Goal: Information Seeking & Learning: Learn about a topic

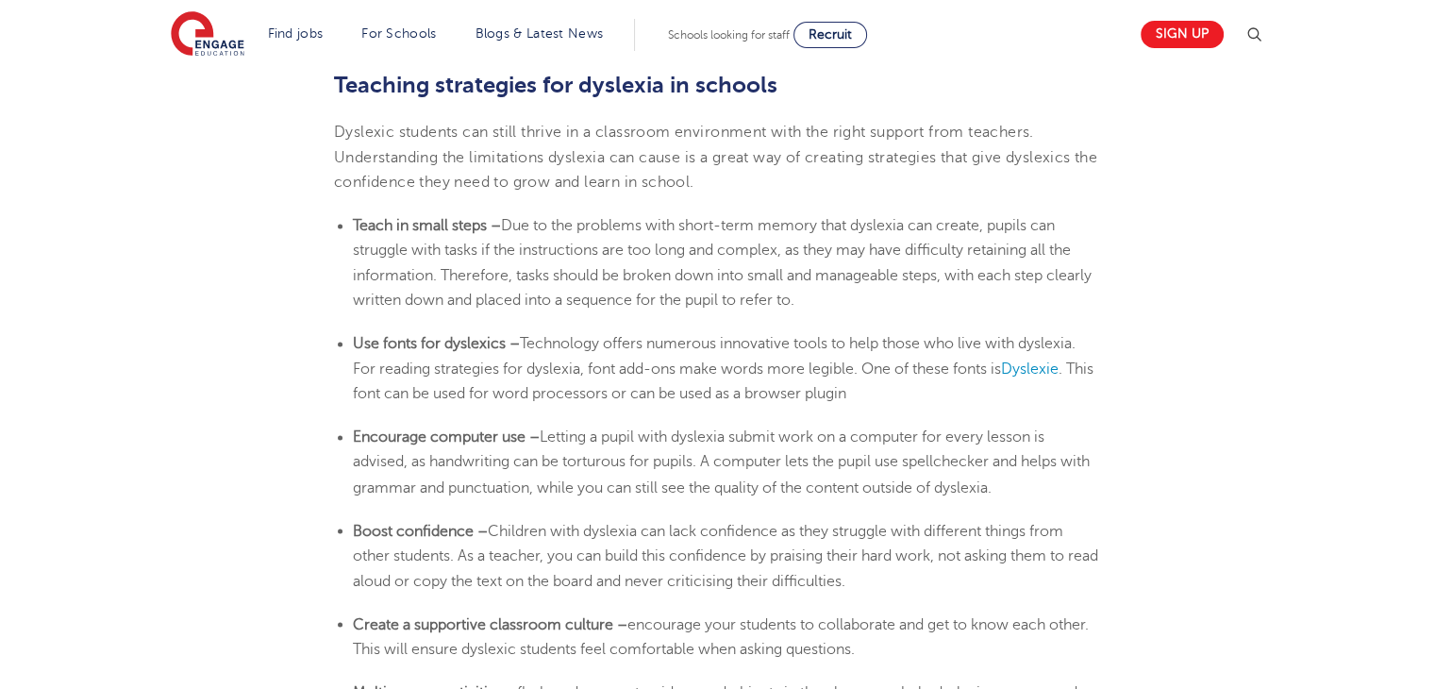
scroll to position [2966, 0]
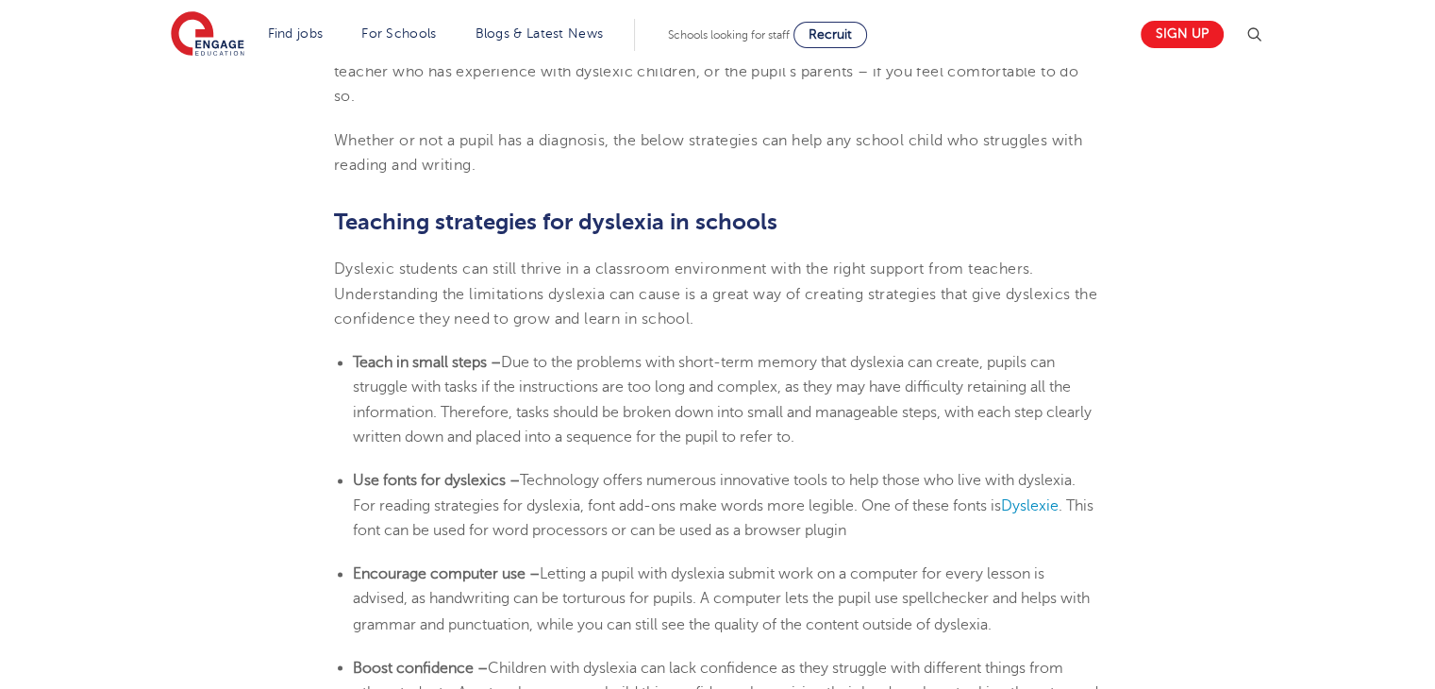
drag, startPoint x: 355, startPoint y: 357, endPoint x: 907, endPoint y: 435, distance: 557.4
click at [907, 435] on li "Teach in small steps – Due to the problems with short-term memory that [MEDICAL…" at bounding box center [727, 399] width 748 height 99
drag, startPoint x: 354, startPoint y: 356, endPoint x: 903, endPoint y: 431, distance: 554.2
click at [903, 431] on li "Teach in small steps – Due to the problems with short-term memory that [MEDICAL…" at bounding box center [727, 399] width 748 height 99
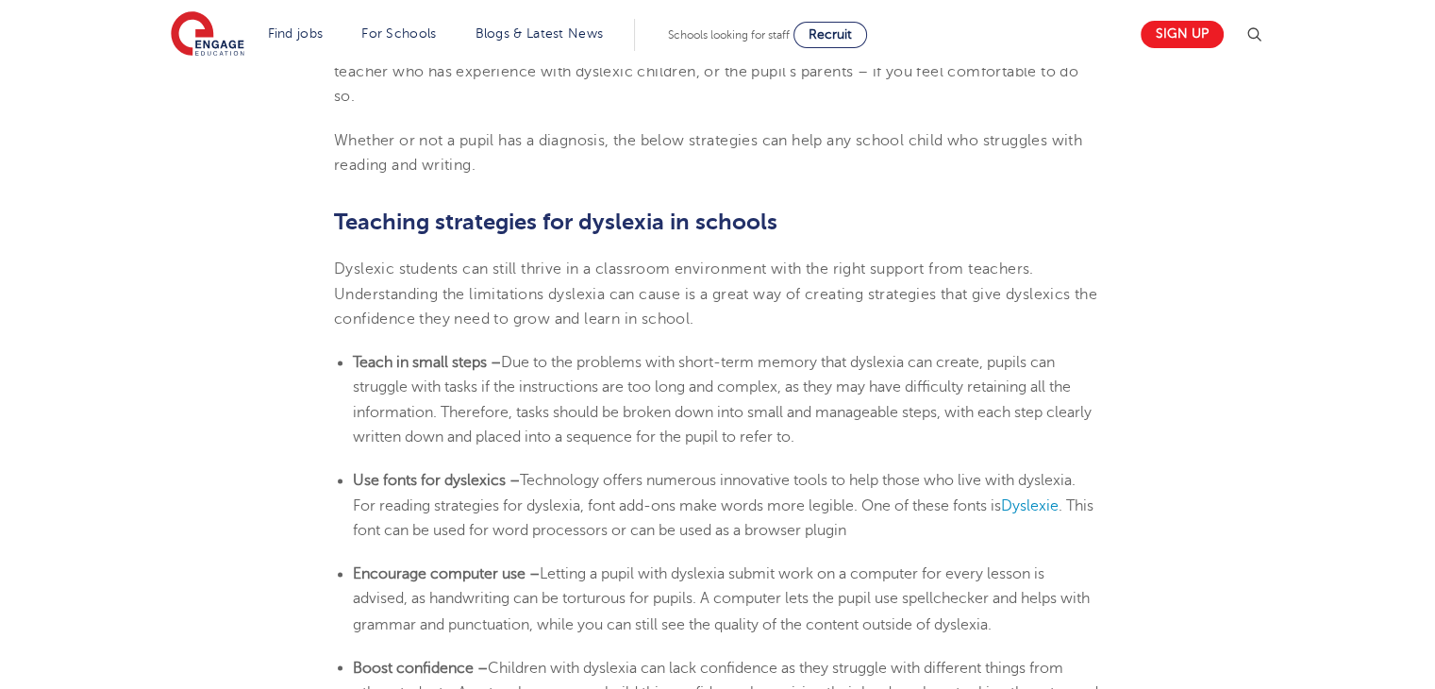
copy li "Teach in small steps – Due to the problems with short-term memory that [MEDICAL…"
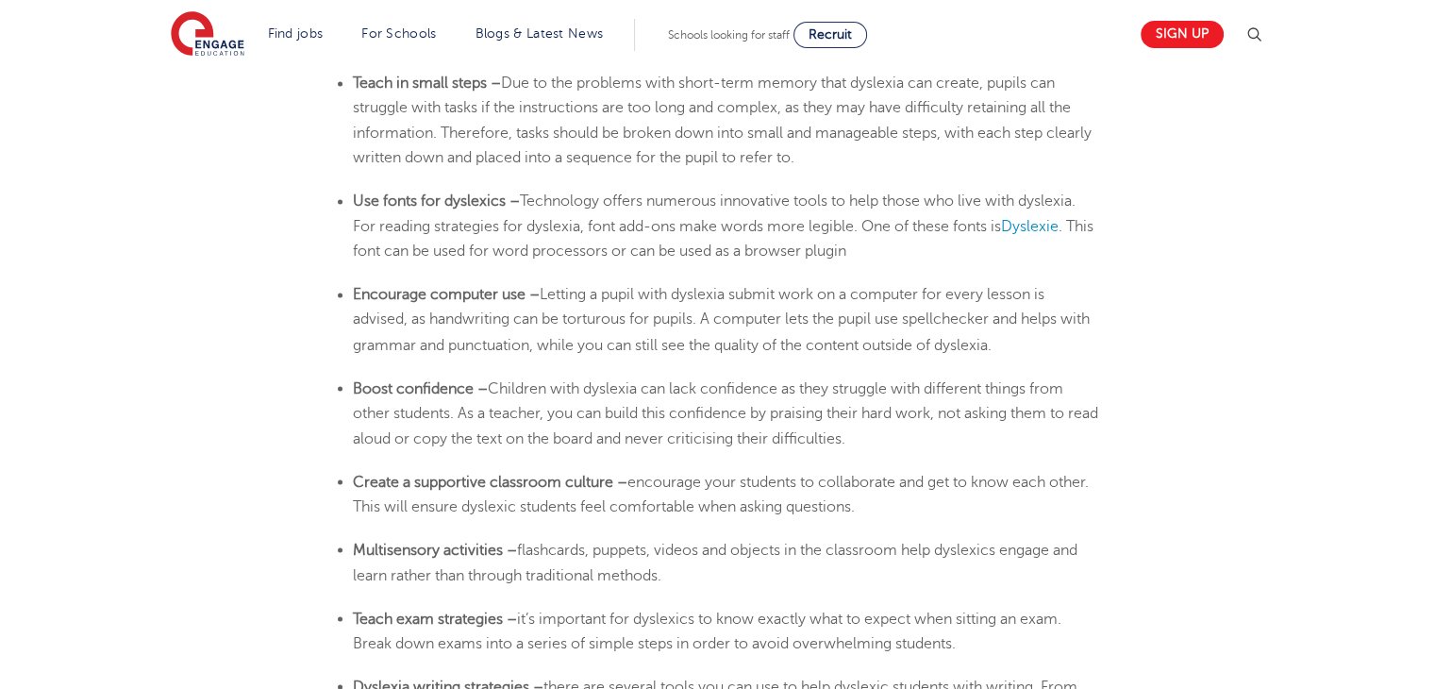
scroll to position [3283, 0]
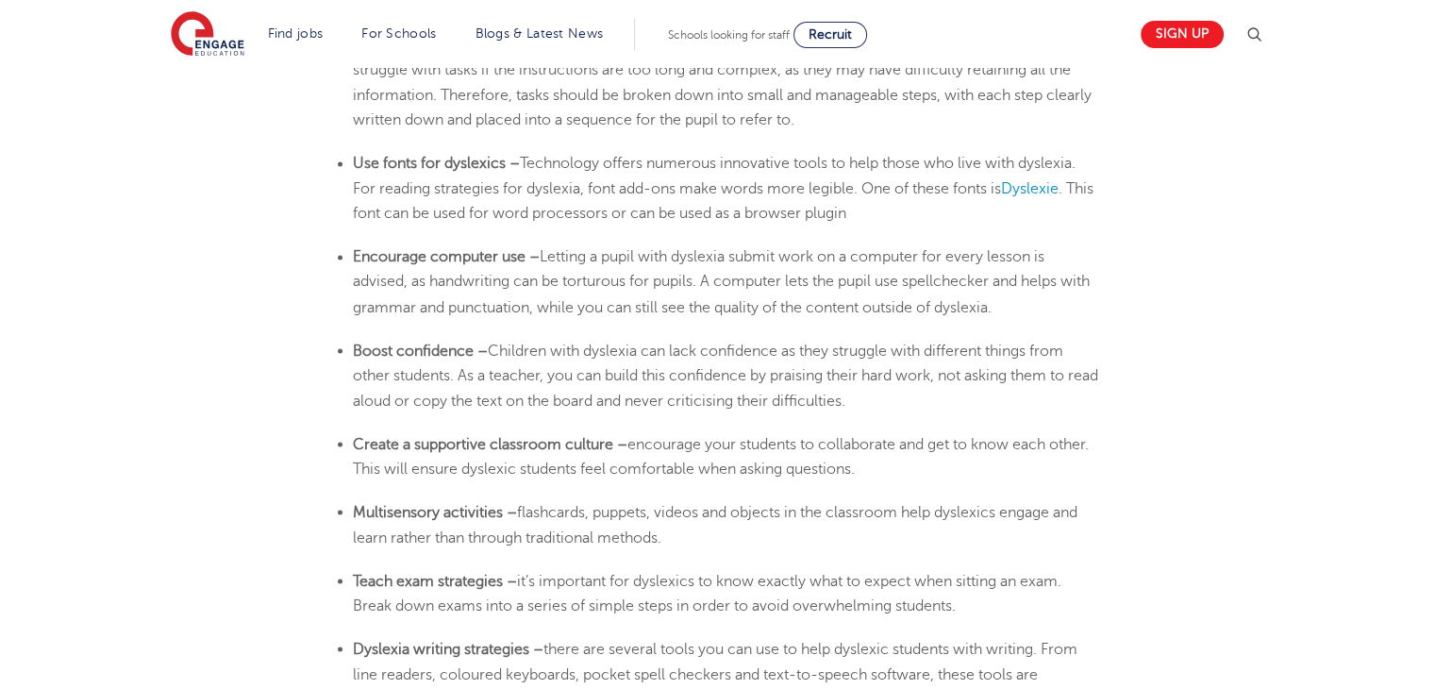
drag, startPoint x: 353, startPoint y: 348, endPoint x: 1001, endPoint y: 399, distance: 650.1
click at [1001, 399] on li "Boost confidence – Children with [MEDICAL_DATA] can lack confidence as they str…" at bounding box center [727, 375] width 748 height 75
copy li "Boost confidence – Children with [MEDICAL_DATA] can lack confidence as they str…"
drag, startPoint x: 356, startPoint y: 508, endPoint x: 728, endPoint y: 535, distance: 373.6
click at [728, 535] on li "Multisensory activities – flashcards, puppets, videos and objects in the classr…" at bounding box center [727, 524] width 748 height 50
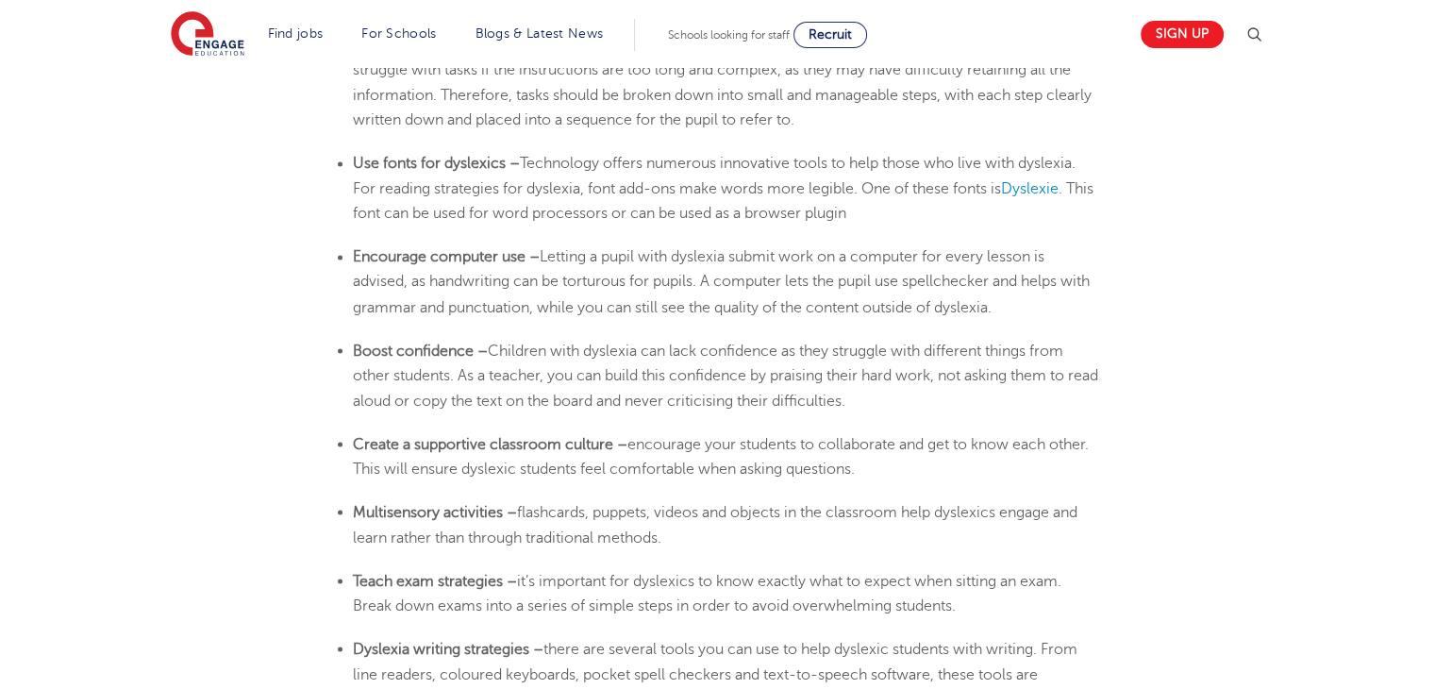
copy li "Multisensory activities – flashcards, puppets, videos and objects in the classr…"
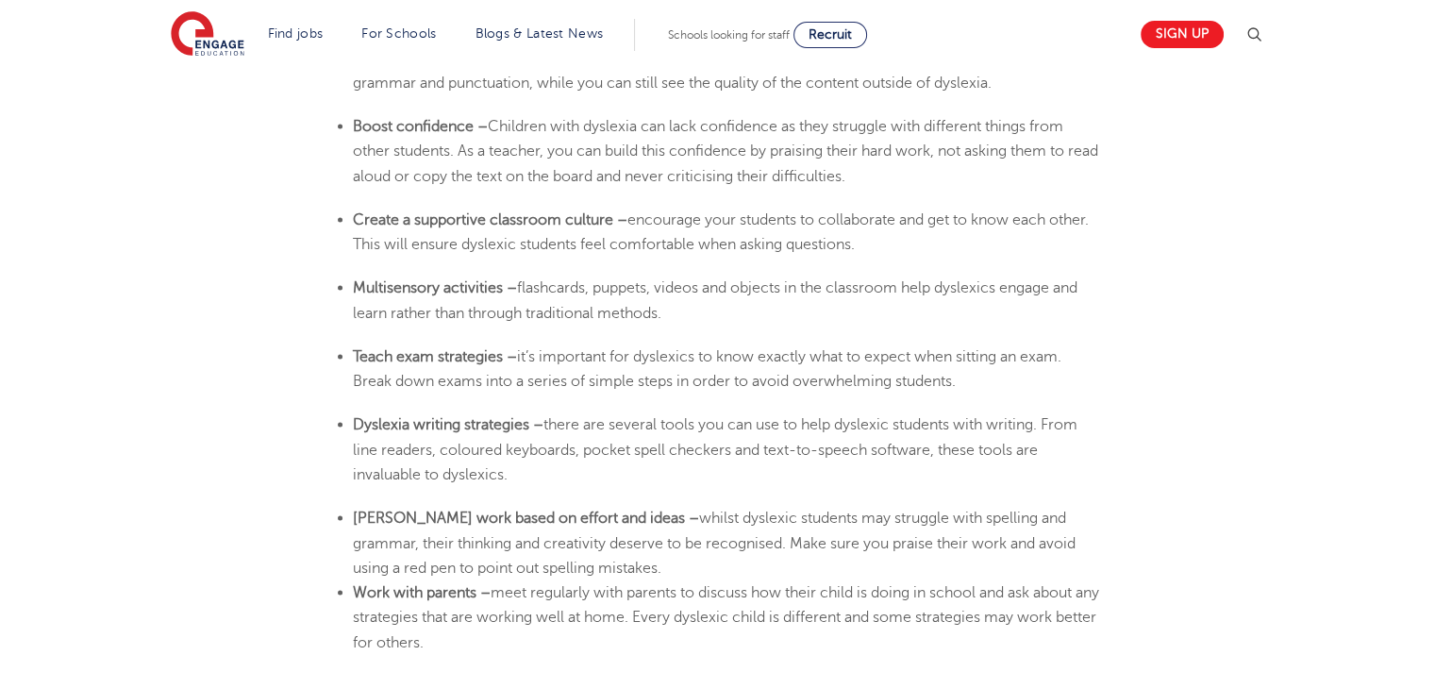
scroll to position [3553, 0]
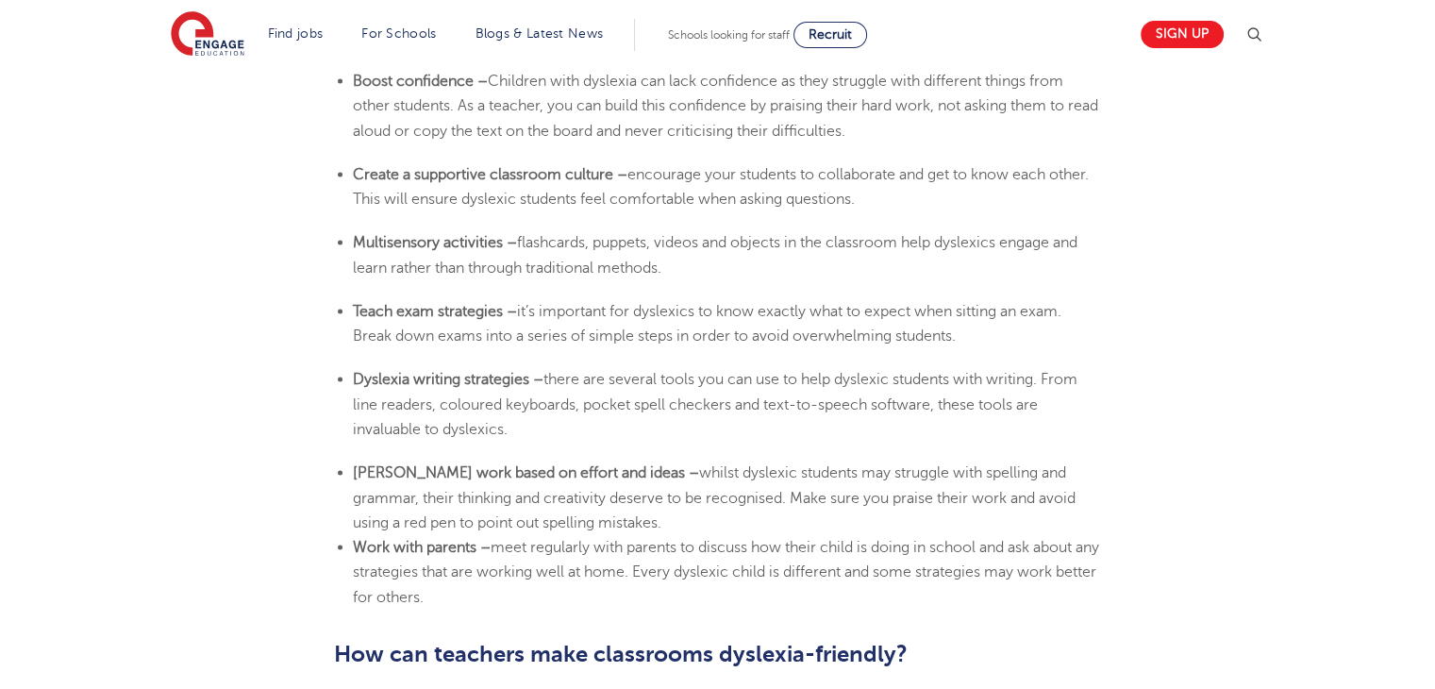
drag, startPoint x: 354, startPoint y: 470, endPoint x: 515, endPoint y: 590, distance: 200.9
click at [515, 590] on ul "[PERSON_NAME] work based on effort and ideas – whilst dyslexic students may str…" at bounding box center [717, 533] width 767 height 149
copy ul "[PERSON_NAME] work based on effort and ideas – whilst dyslexic students may str…"
click at [515, 590] on li "Work with parents – meet regularly with parents to discuss how their child is d…" at bounding box center [727, 571] width 748 height 75
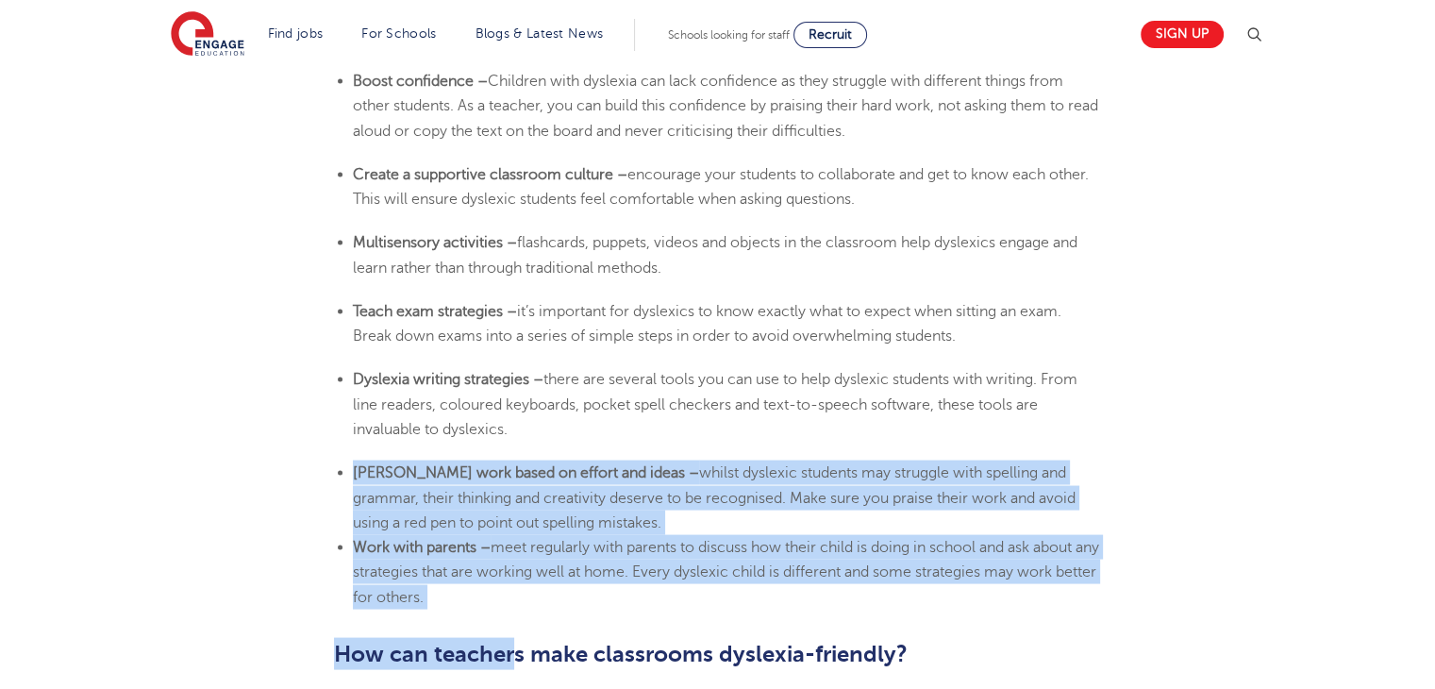
drag, startPoint x: 357, startPoint y: 469, endPoint x: 513, endPoint y: 609, distance: 210.4
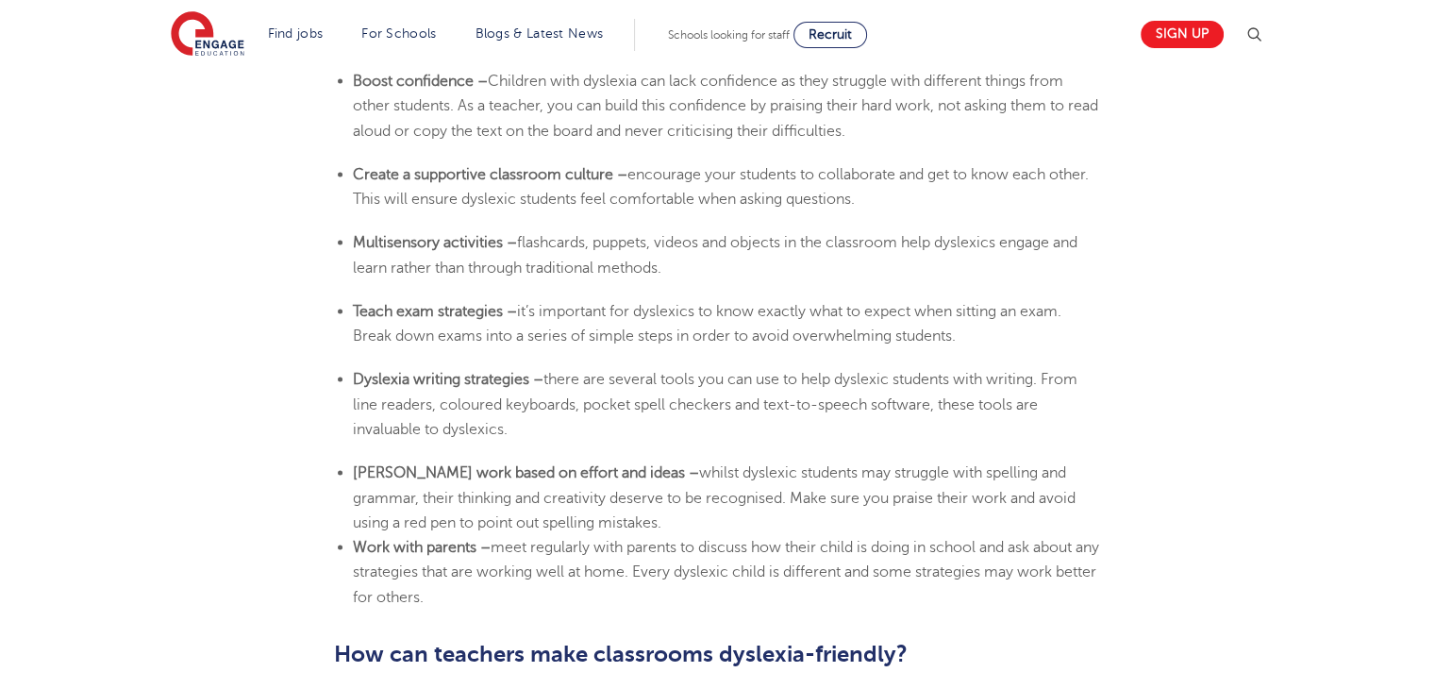
drag, startPoint x: 352, startPoint y: 467, endPoint x: 483, endPoint y: 596, distance: 184.1
click at [483, 596] on ul "[PERSON_NAME] work based on effort and ideas – whilst dyslexic students may str…" at bounding box center [717, 533] width 767 height 149
copy ul "[PERSON_NAME] work based on effort and ideas – whilst dyslexic students may str…"
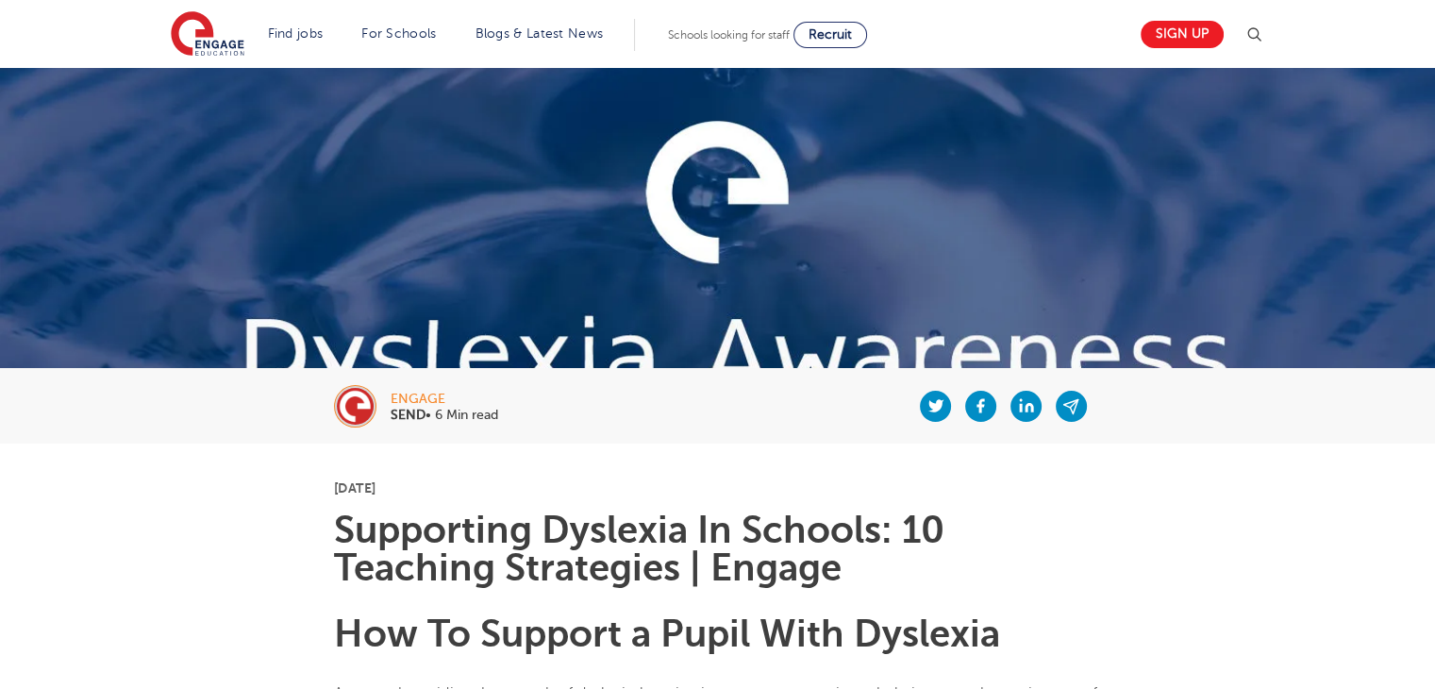
scroll to position [0, 0]
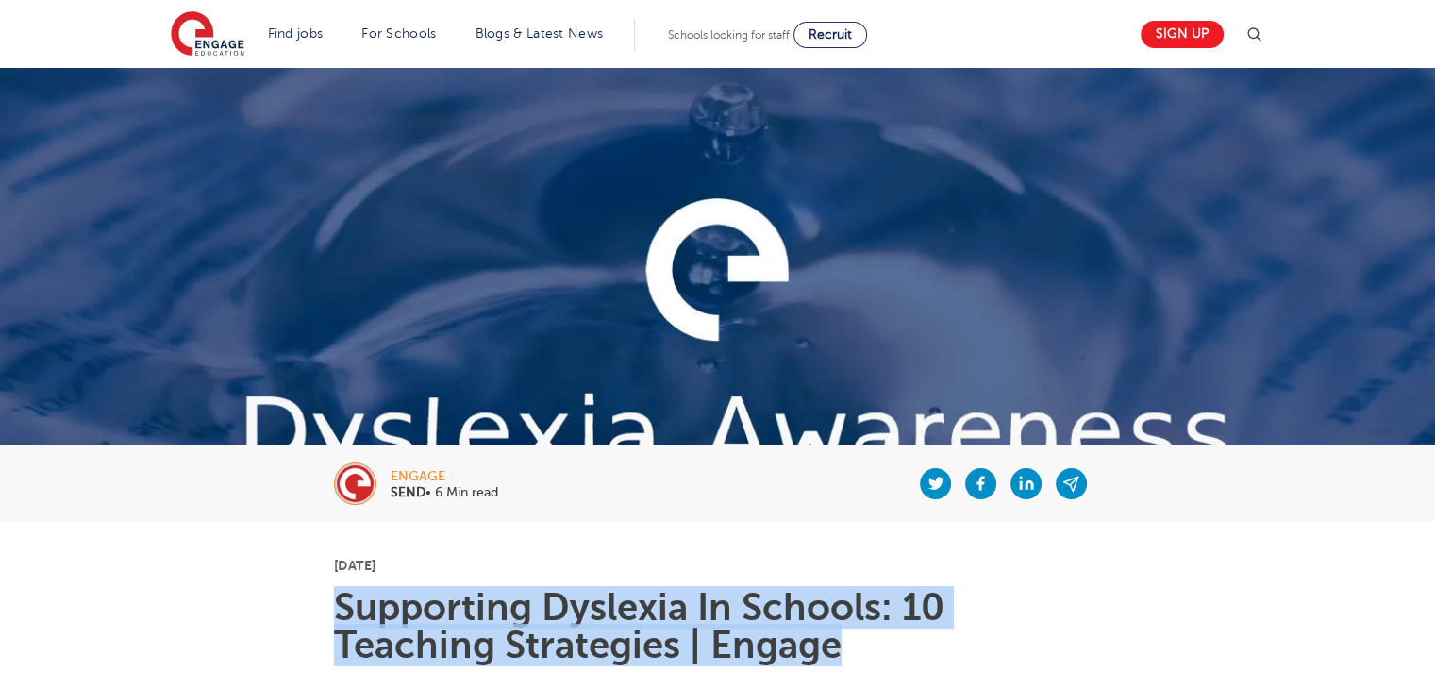
drag, startPoint x: 337, startPoint y: 598, endPoint x: 906, endPoint y: 655, distance: 571.7
click at [906, 655] on h1 "Supporting Dyslexia In Schools: 10 Teaching Strategies | Engage" at bounding box center [717, 626] width 767 height 75
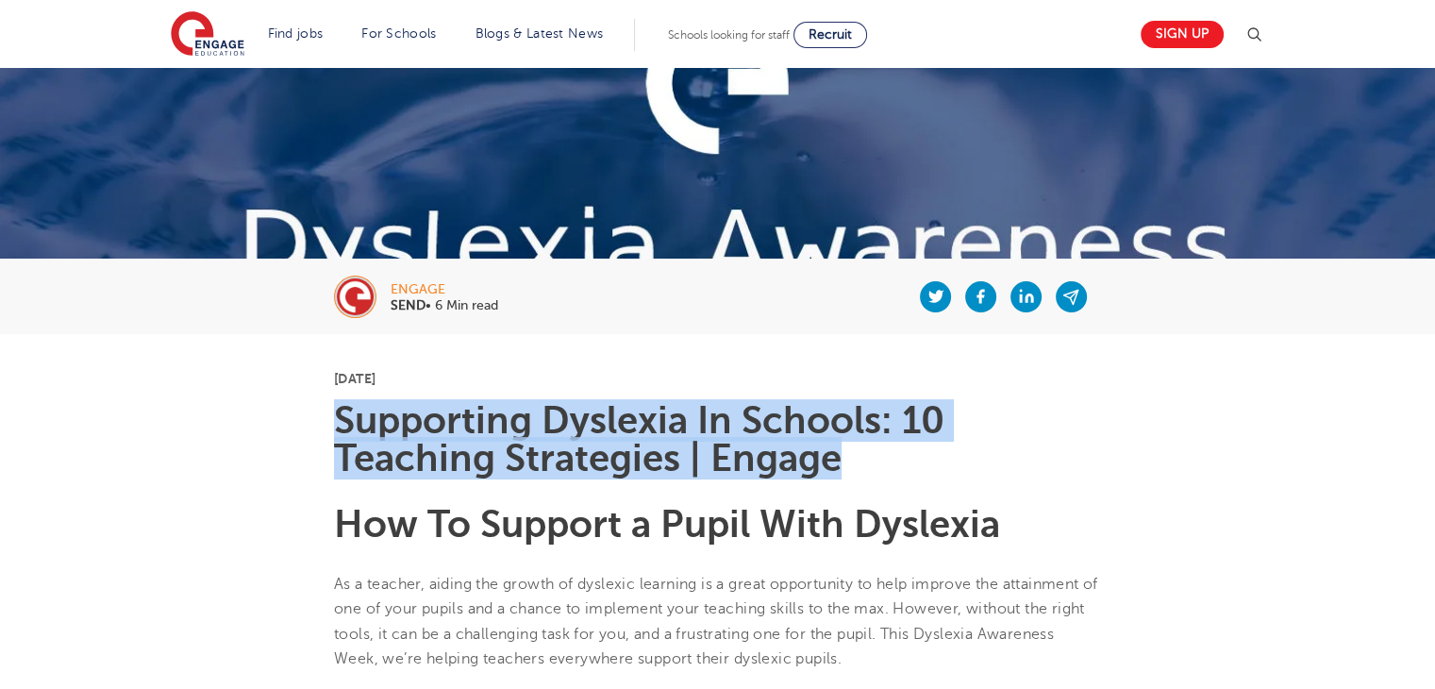
scroll to position [194, 0]
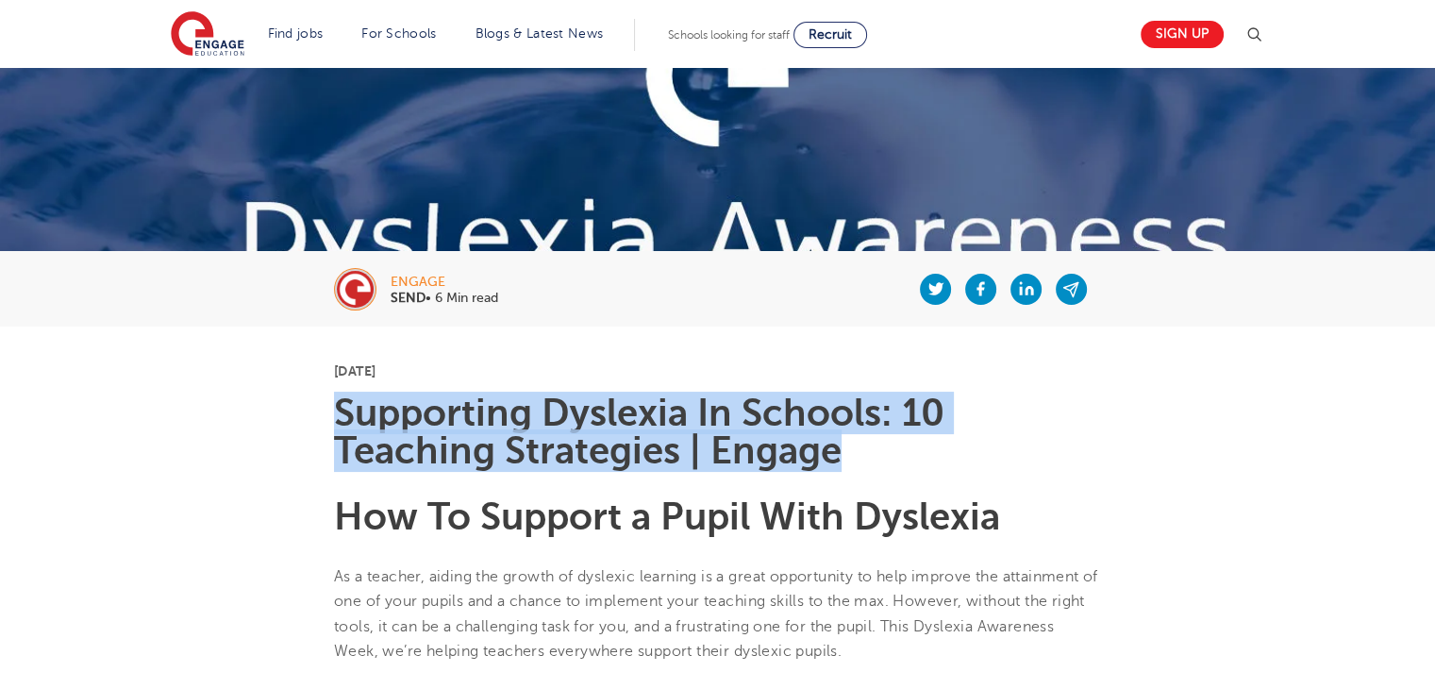
click at [384, 432] on h1 "Supporting Dyslexia In Schools: 10 Teaching Strategies | Engage" at bounding box center [717, 431] width 767 height 75
drag, startPoint x: 332, startPoint y: 406, endPoint x: 687, endPoint y: 459, distance: 358.8
copy h1 "Supporting [MEDICAL_DATA] In Schools: 10 Teaching Strategies"
